Goal: Task Accomplishment & Management: Manage account settings

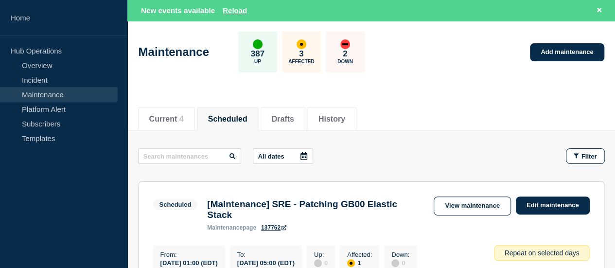
scroll to position [97, 0]
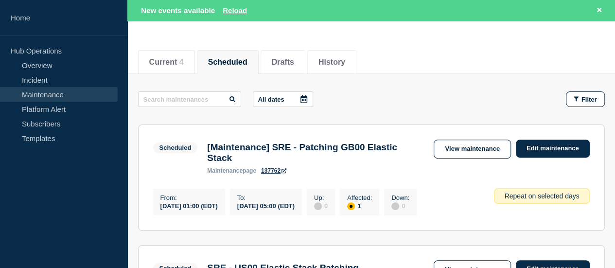
click at [237, 67] on li "Scheduled" at bounding box center [228, 62] width 62 height 24
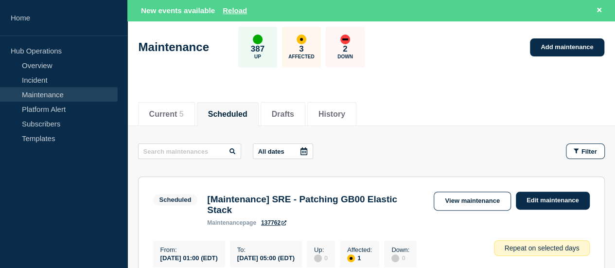
scroll to position [0, 0]
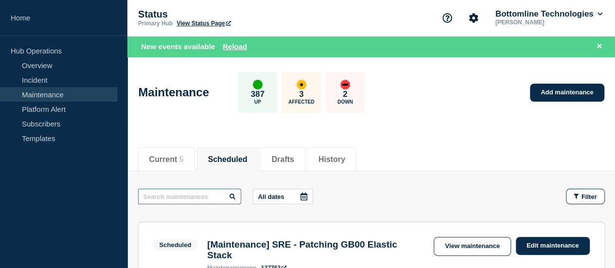
click at [179, 199] on input "text" at bounding box center [189, 197] width 103 height 16
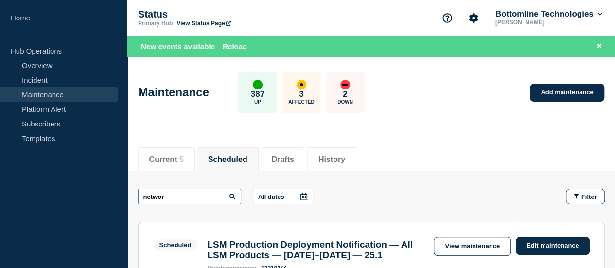
type input "networ"
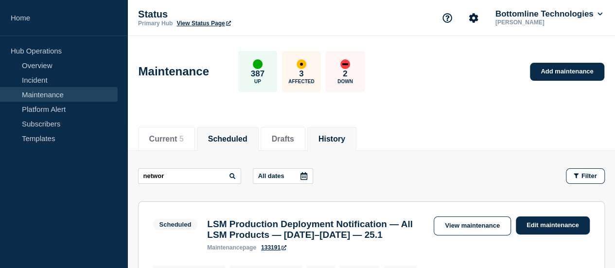
click at [334, 138] on button "History" at bounding box center [331, 139] width 27 height 9
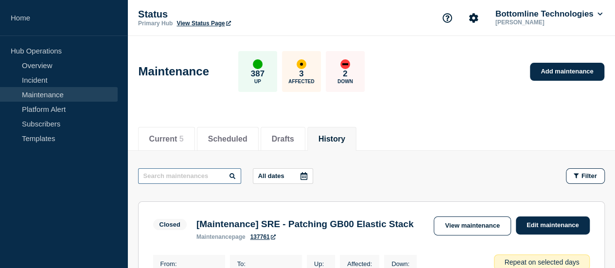
click at [169, 173] on input "text" at bounding box center [189, 176] width 103 height 16
type input "netwo"
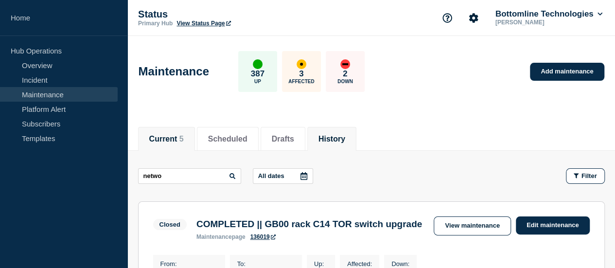
click at [167, 135] on button "Current 5" at bounding box center [166, 139] width 34 height 9
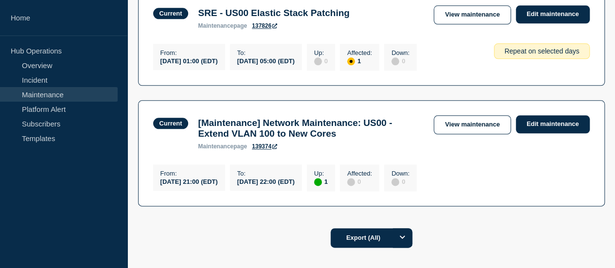
scroll to position [583, 0]
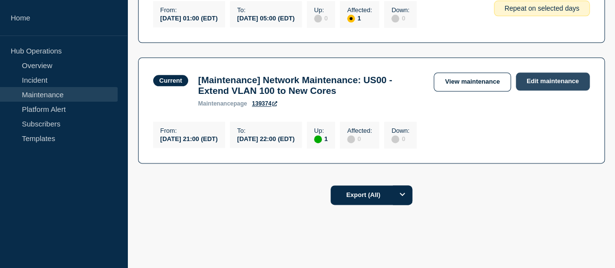
click at [533, 90] on link "Edit maintenance" at bounding box center [553, 81] width 74 height 18
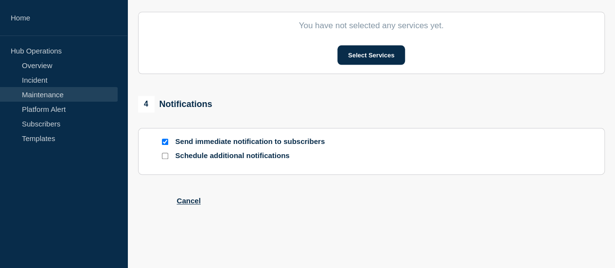
type input "[Maintenance] Network Maintenance: US00 - Extend VLAN 100 to New Cores"
type input "21:00"
type input "22:00"
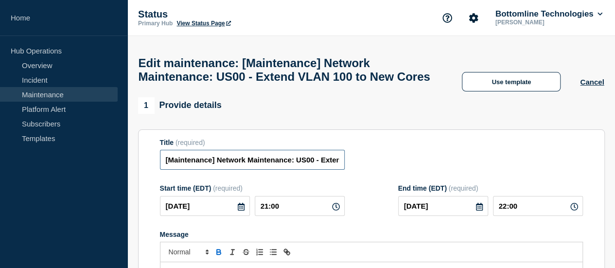
click at [170, 170] on input "[Maintenance] Network Maintenance: US00 - Extend VLAN 100 to New Cores" at bounding box center [252, 160] width 185 height 20
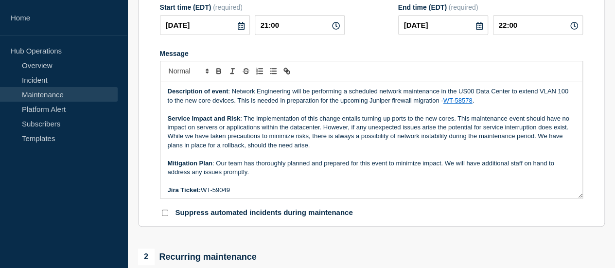
type input "[COMPLETED] - [Maintenance] Network Maintenance: US00 - Extend VLAN 100 to New …"
click at [166, 97] on div "Description of event : Network Engineering will be performing a scheduled netwo…" at bounding box center [371, 139] width 422 height 117
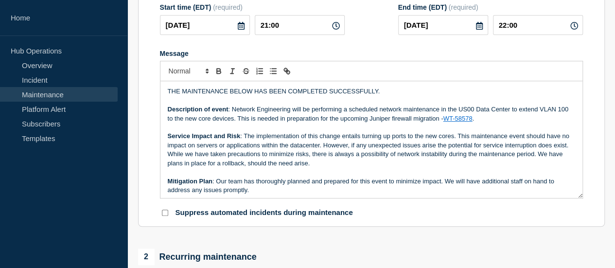
click at [173, 105] on p "Message" at bounding box center [371, 100] width 407 height 9
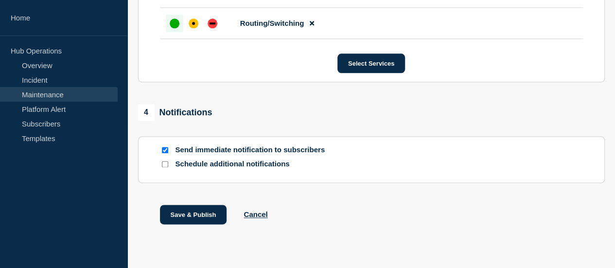
scroll to position [614, 0]
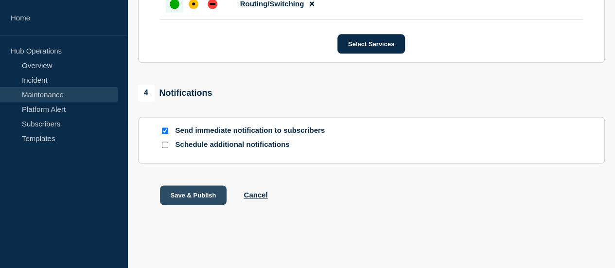
click at [175, 192] on button "Save & Publish" at bounding box center [193, 194] width 67 height 19
